Goal: Information Seeking & Learning: Learn about a topic

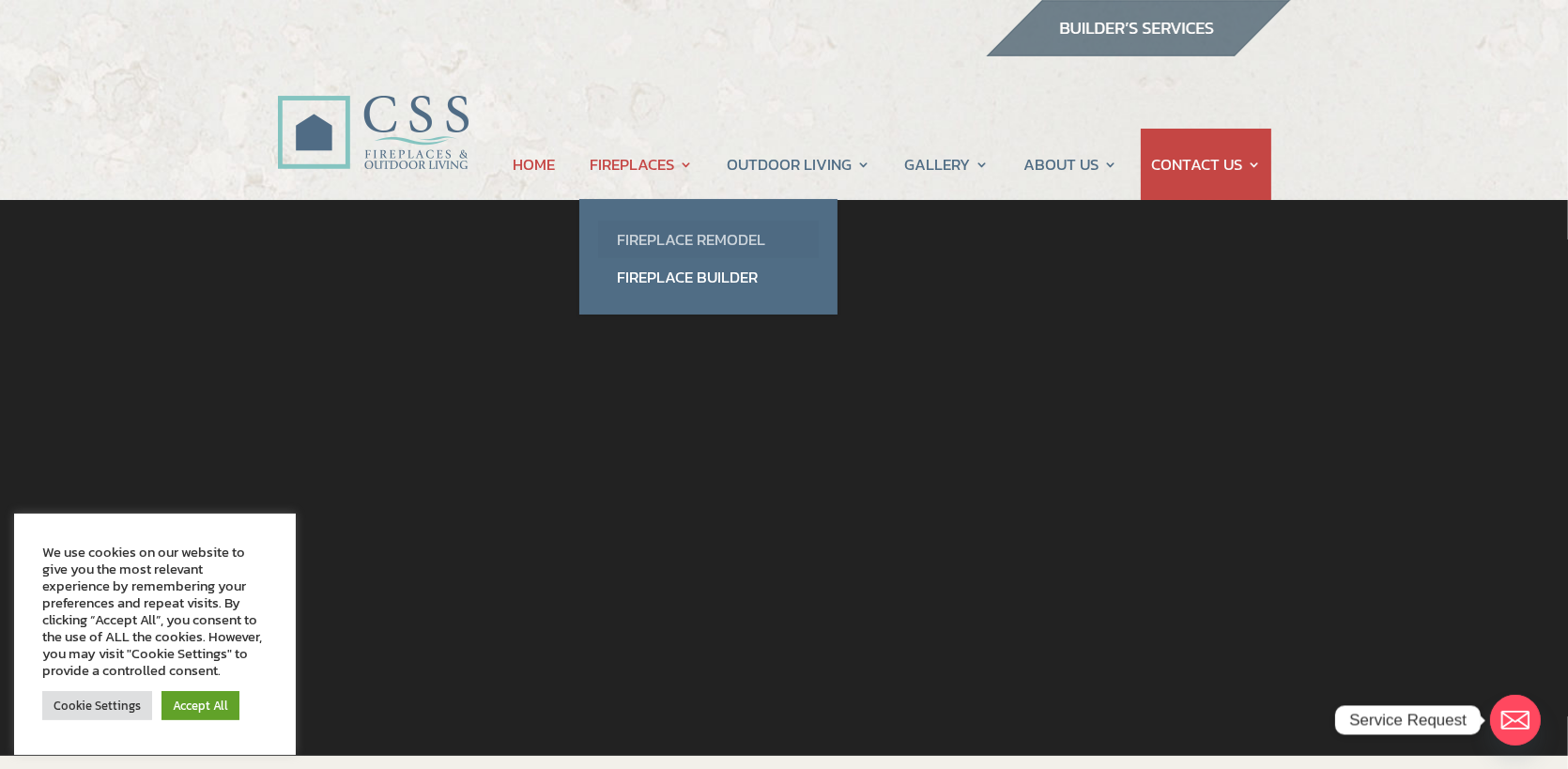
click at [648, 239] on link "Fireplace Remodel" at bounding box center [709, 239] width 221 height 37
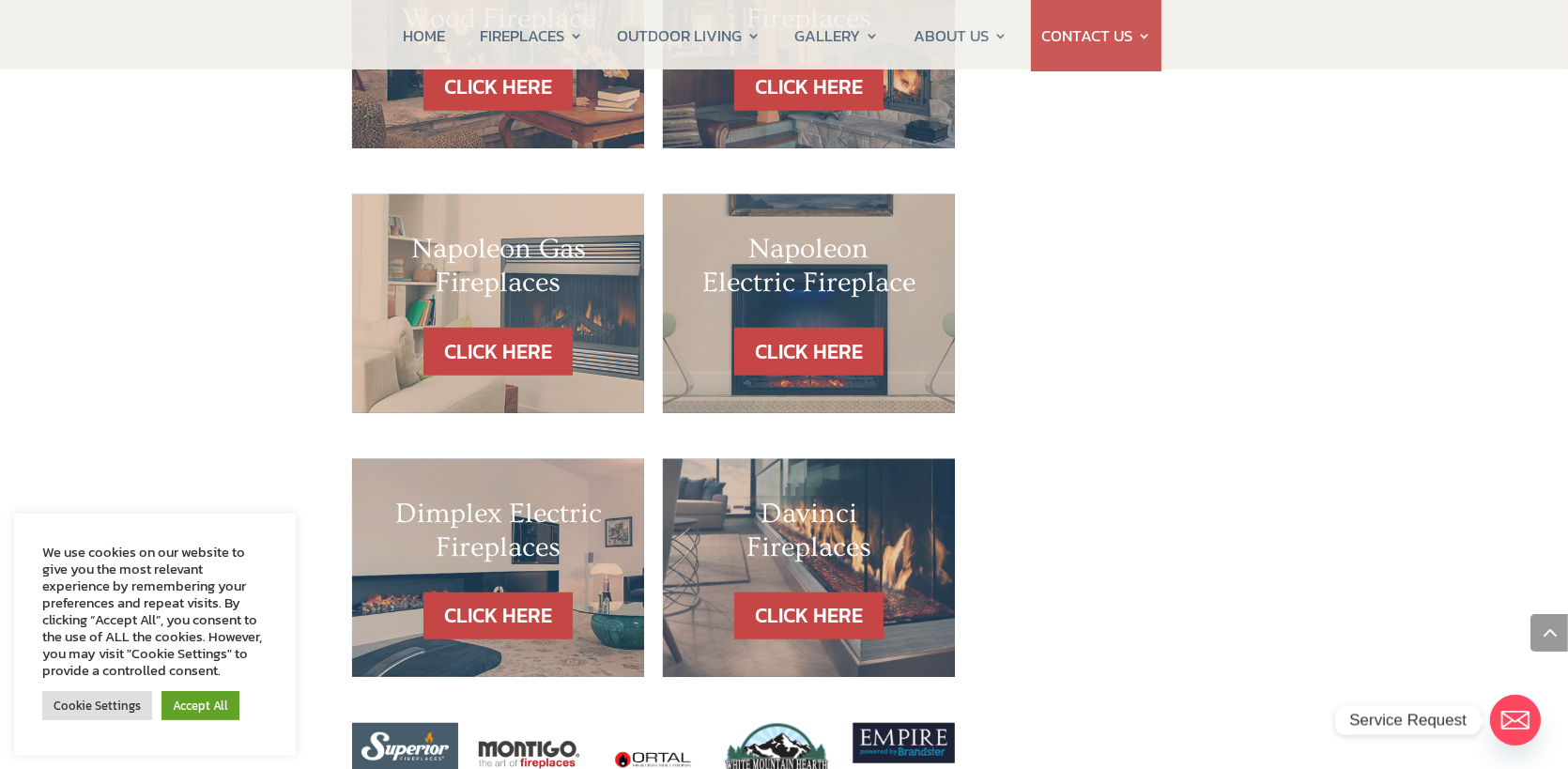
scroll to position [1783, 0]
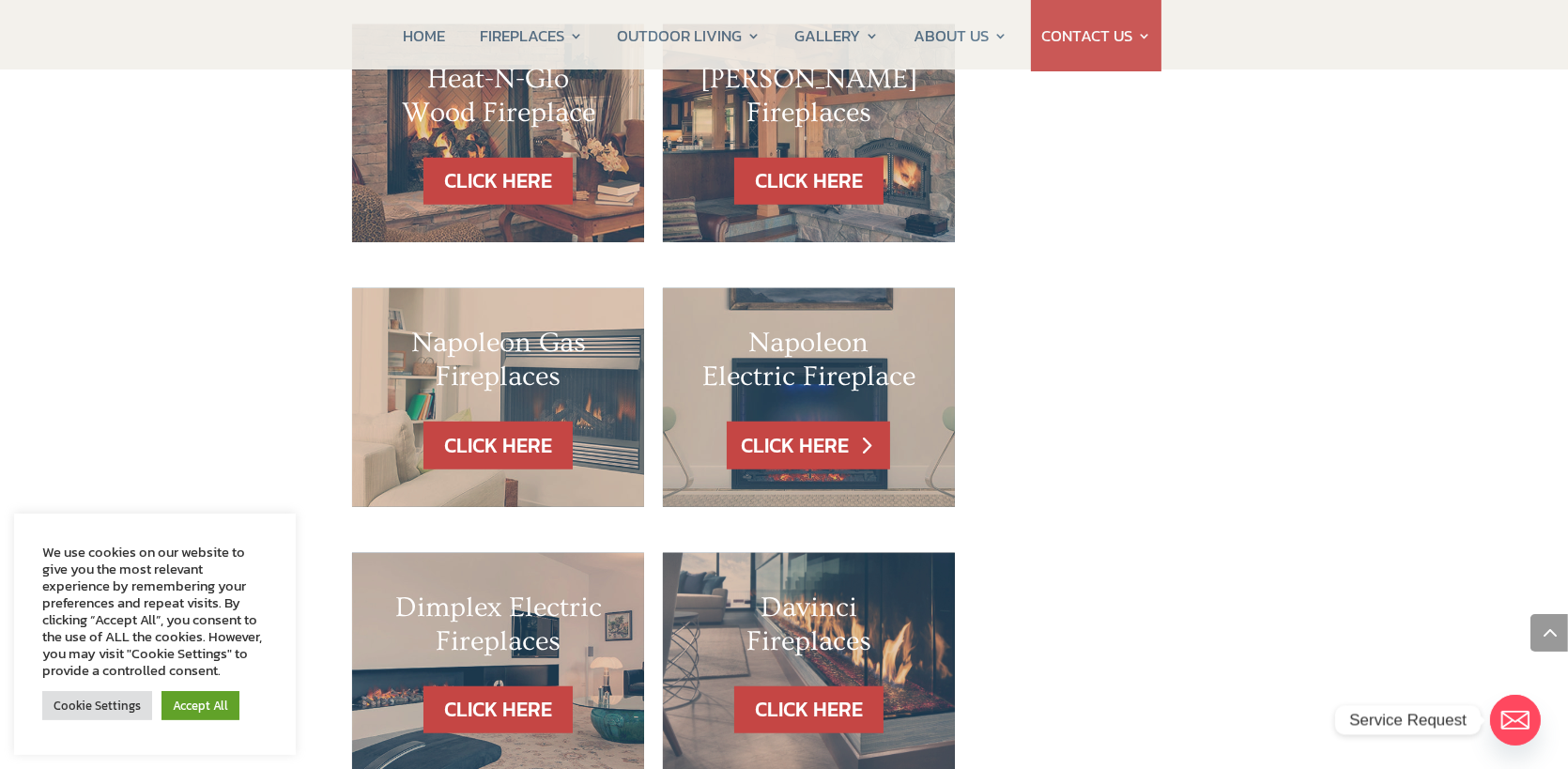
click at [805, 422] on link "CLICK HERE" at bounding box center [807, 445] width 163 height 48
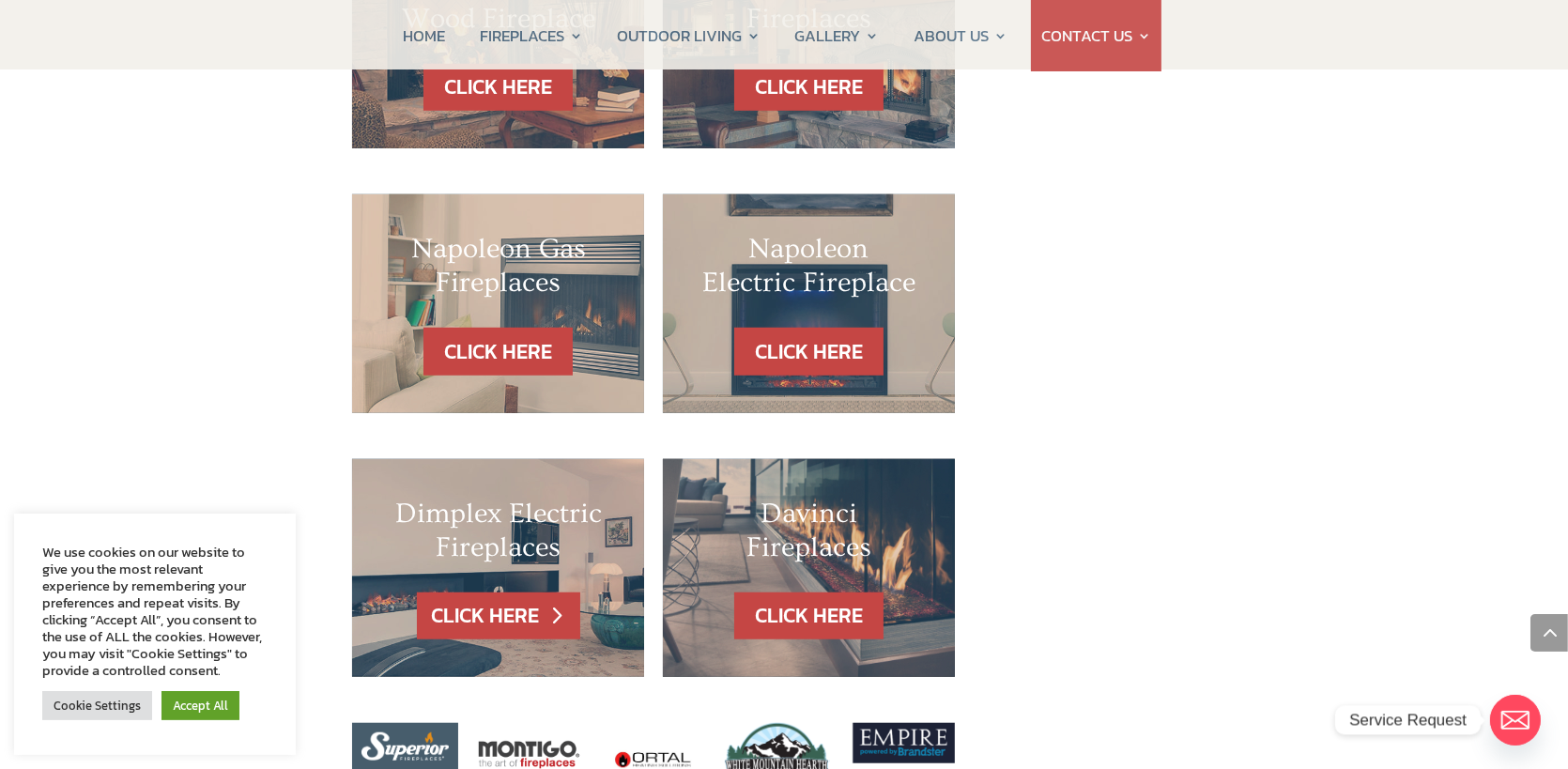
click at [489, 592] on link "CLICK HERE" at bounding box center [498, 616] width 163 height 48
click at [812, 592] on link "CLICK HERE" at bounding box center [807, 616] width 163 height 48
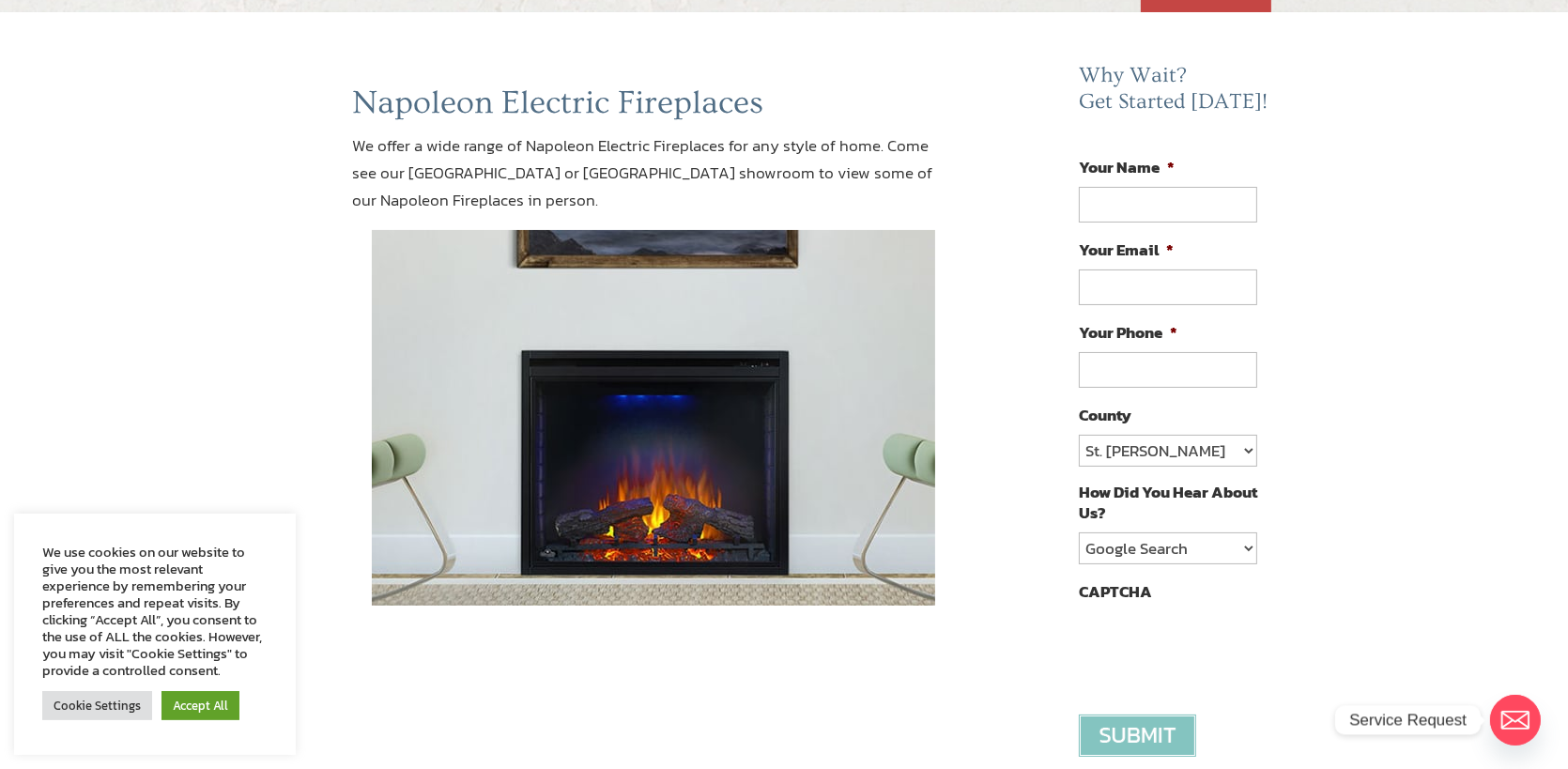
scroll to position [94, 0]
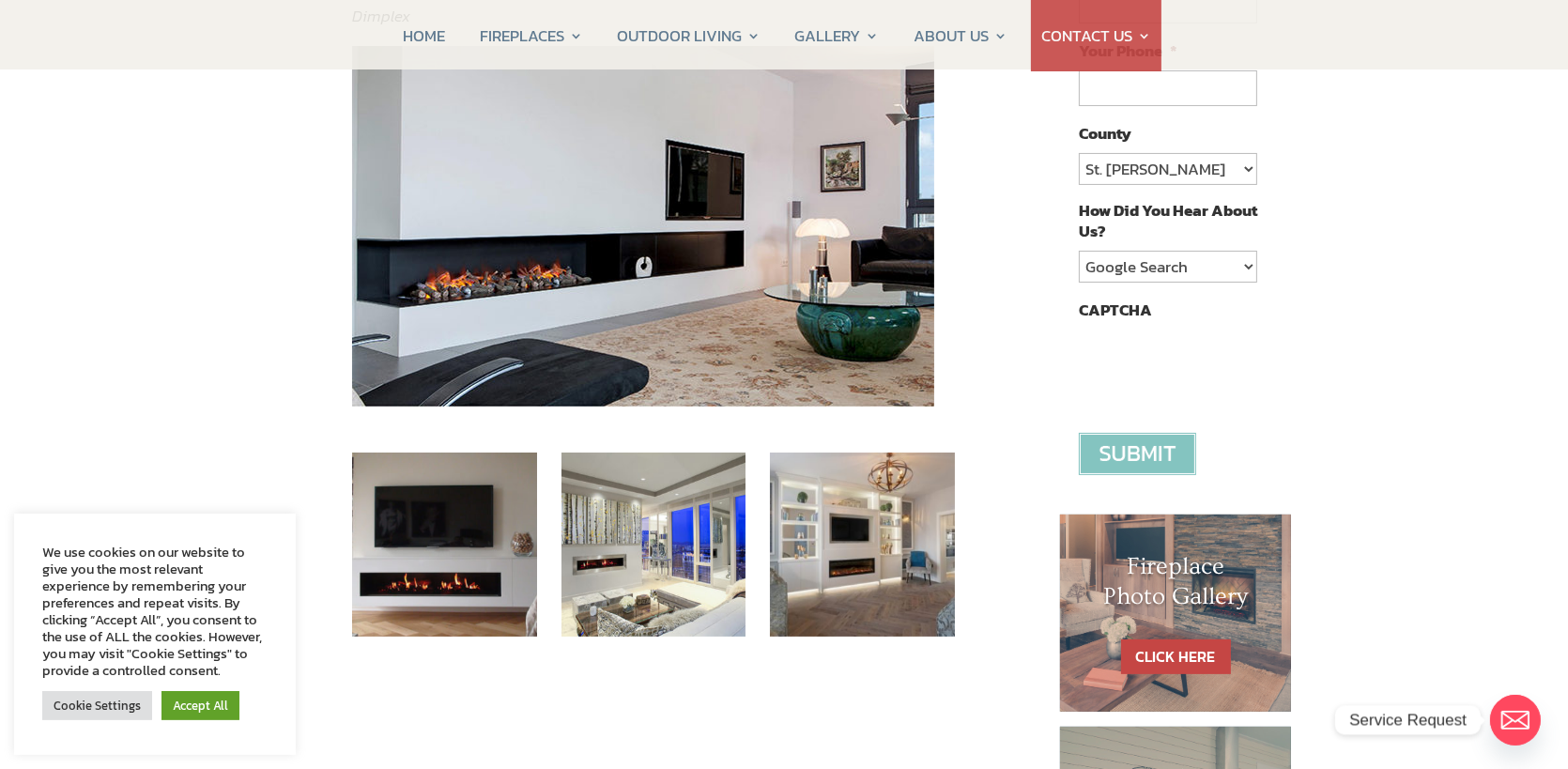
scroll to position [187, 0]
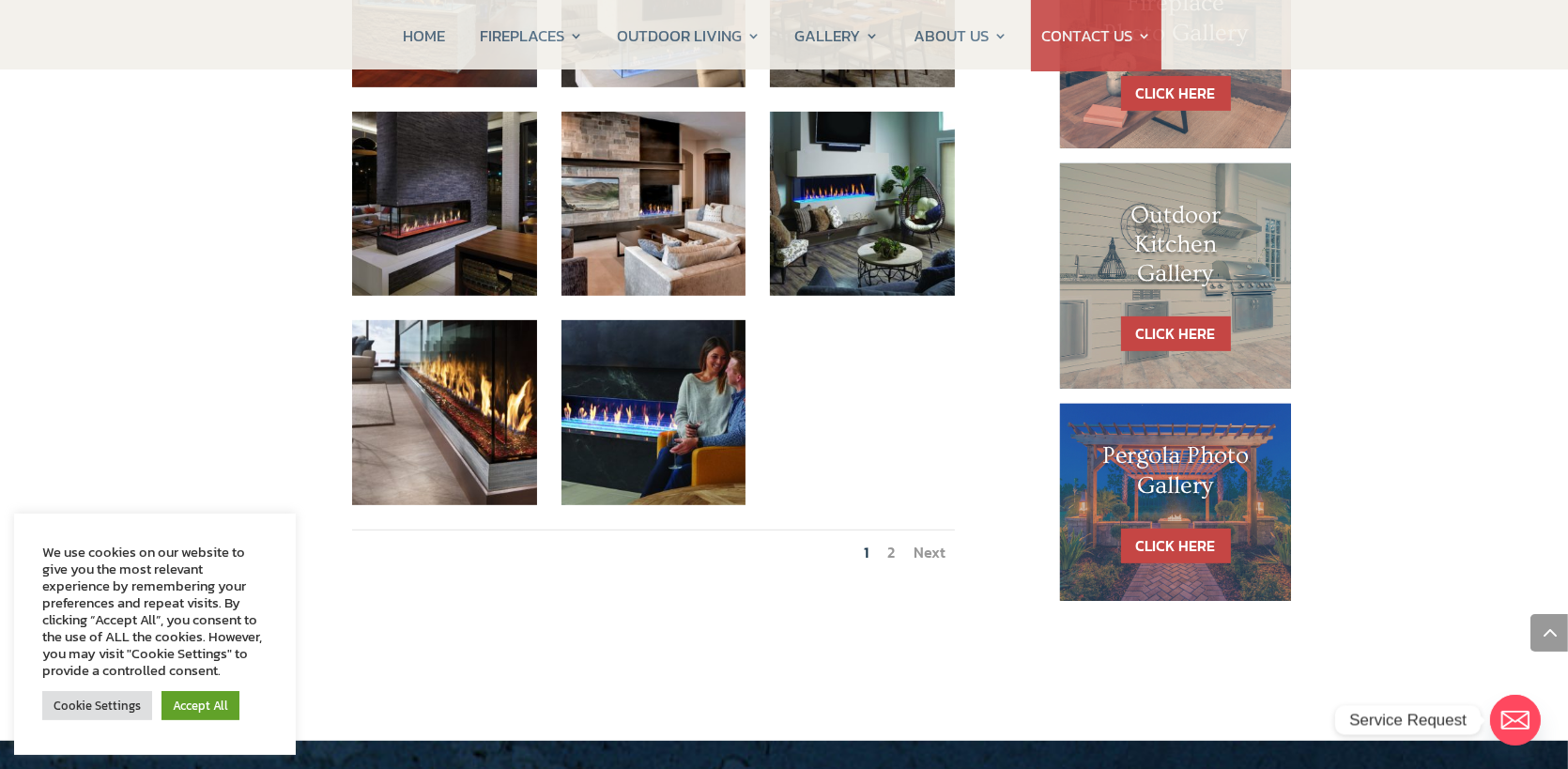
scroll to position [1220, 0]
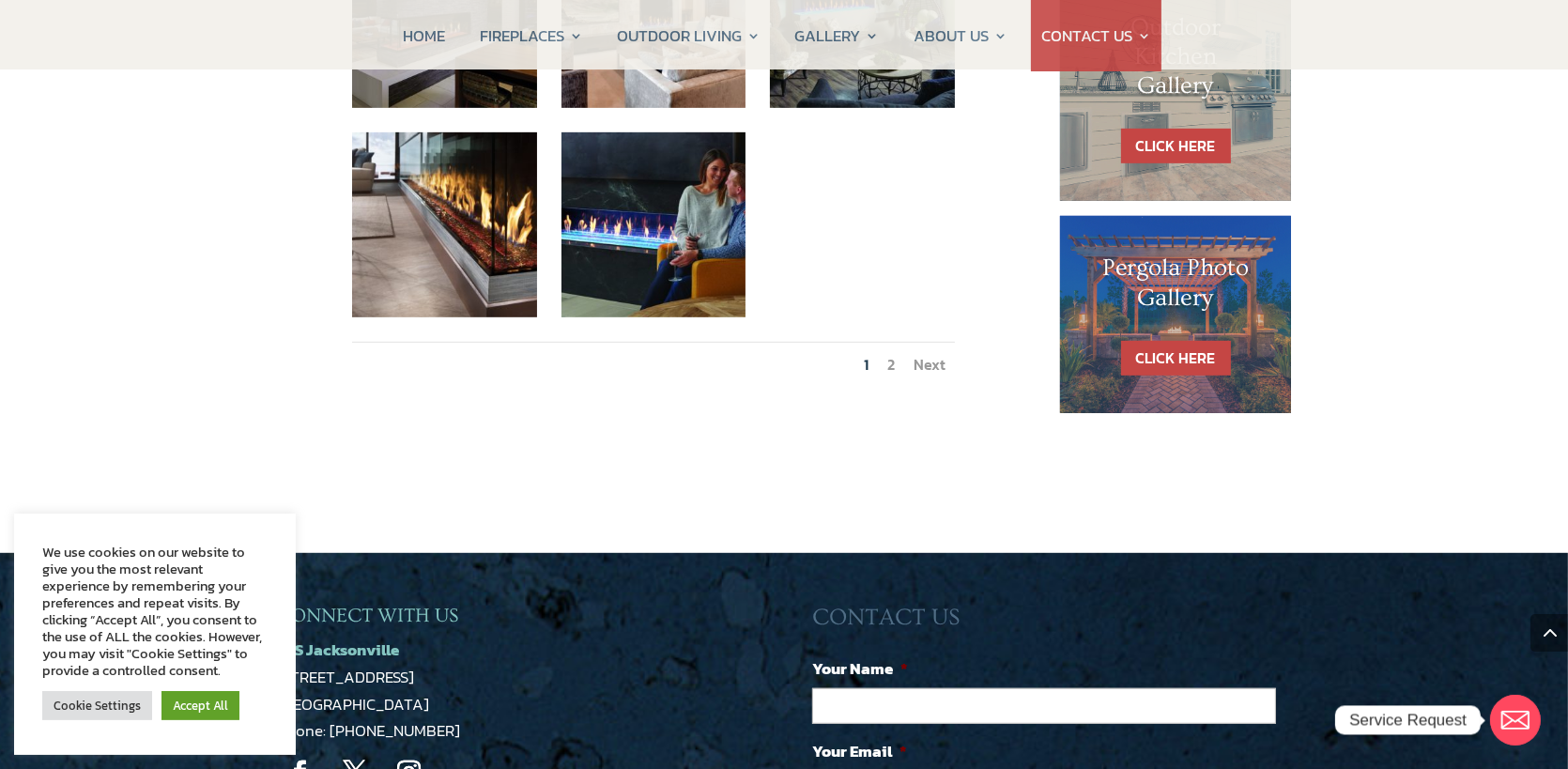
click at [921, 353] on link "Next" at bounding box center [929, 364] width 32 height 22
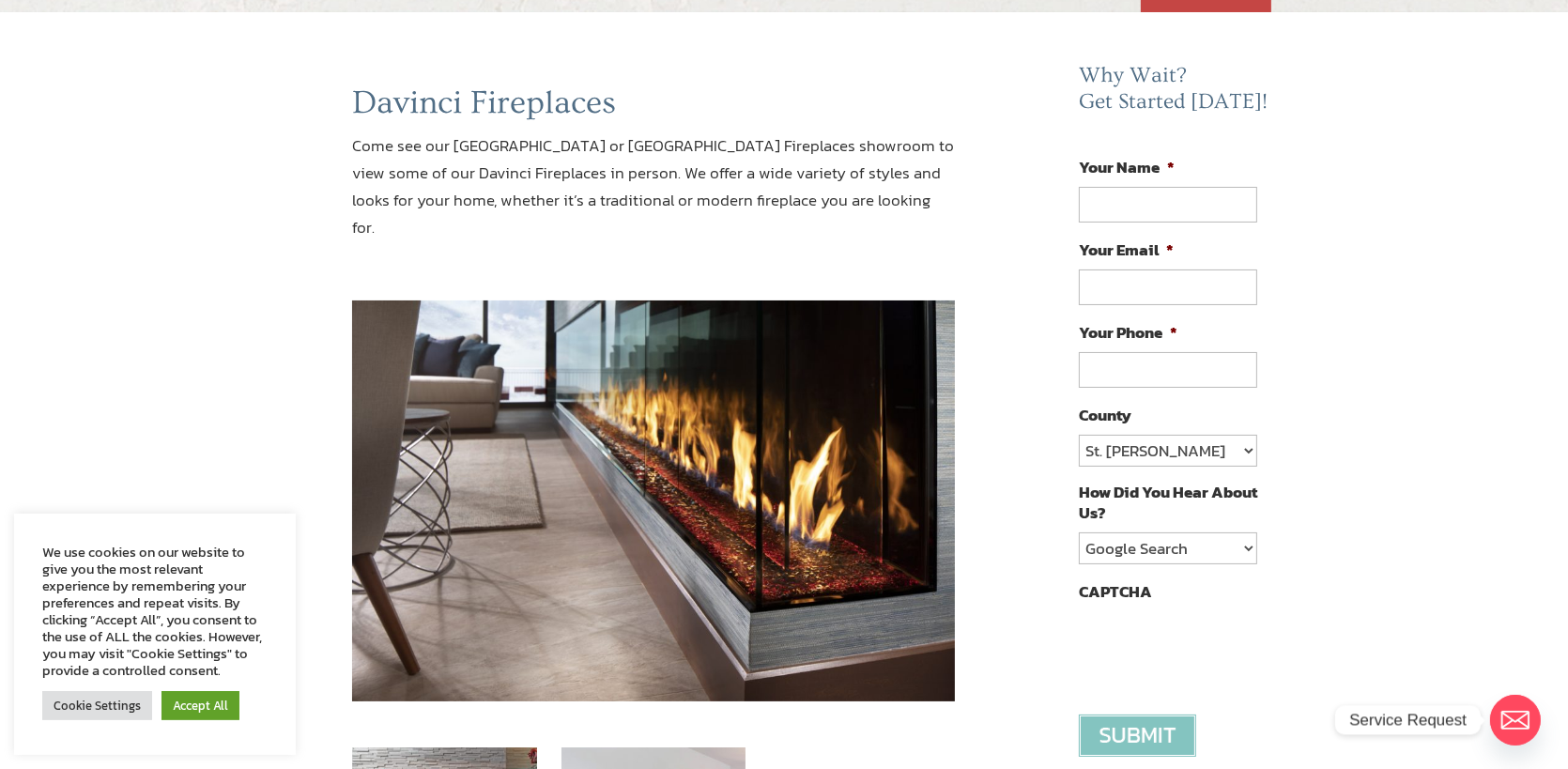
scroll to position [0, 0]
